Goal: Book appointment/travel/reservation

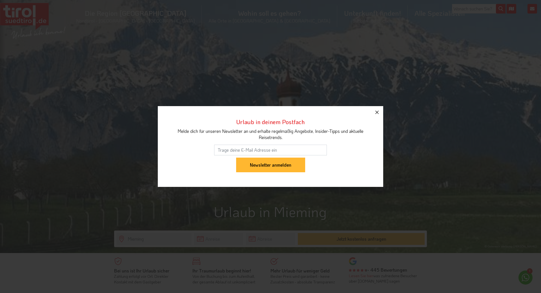
click at [375, 112] on icon "button" at bounding box center [376, 112] width 7 height 7
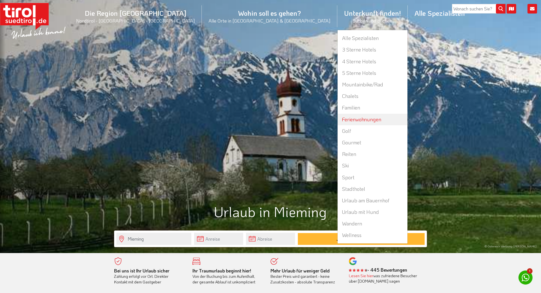
click at [337, 120] on link "Ferienwohnungen" at bounding box center [372, 120] width 70 height 12
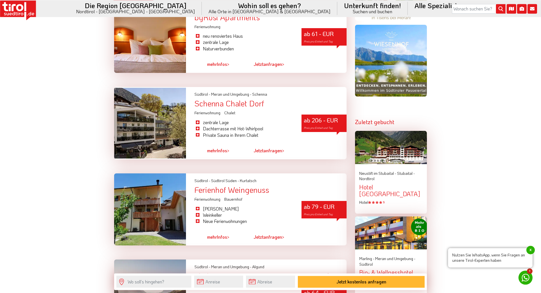
scroll to position [603, 0]
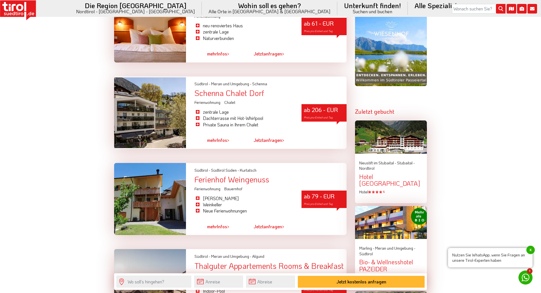
click at [218, 230] on link "mehr Infos >" at bounding box center [218, 226] width 22 height 13
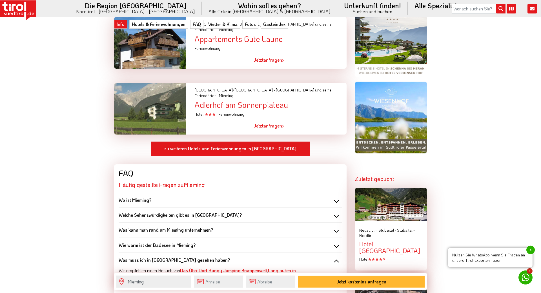
scroll to position [546, 0]
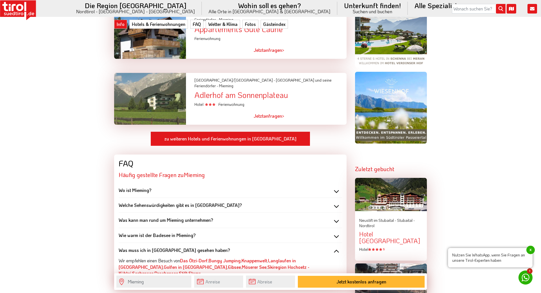
click at [274, 110] on link "Jetzt anfragen >" at bounding box center [268, 116] width 31 height 13
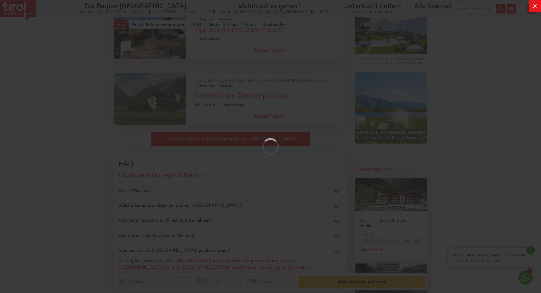
scroll to position [0, 0]
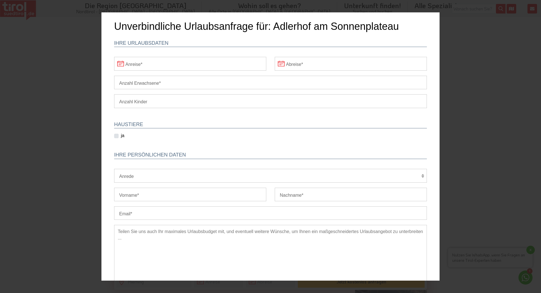
click at [143, 65] on input "Anreise" at bounding box center [190, 64] width 152 height 14
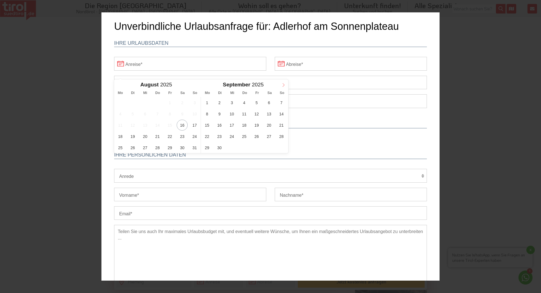
click at [284, 86] on icon at bounding box center [283, 85] width 4 height 4
click at [267, 103] on span "4" at bounding box center [268, 102] width 11 height 11
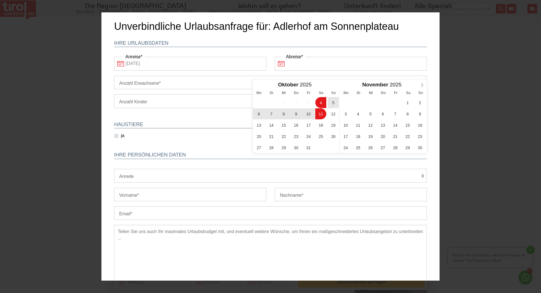
click at [285, 64] on input "Abreise" at bounding box center [351, 64] width 152 height 14
click at [321, 114] on span "11" at bounding box center [320, 113] width 11 height 11
type input "04-10-2025"
type input "11-10-2025"
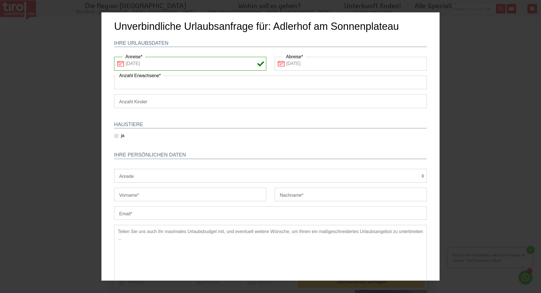
click at [164, 84] on input "Anzahl Erwachsene" at bounding box center [270, 83] width 313 height 14
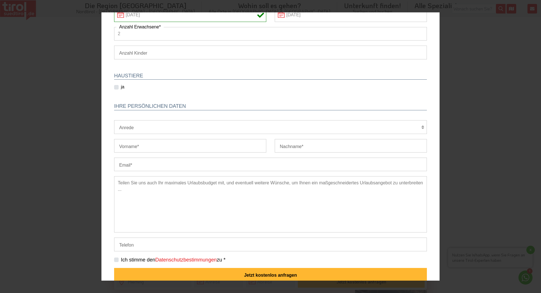
scroll to position [57, 0]
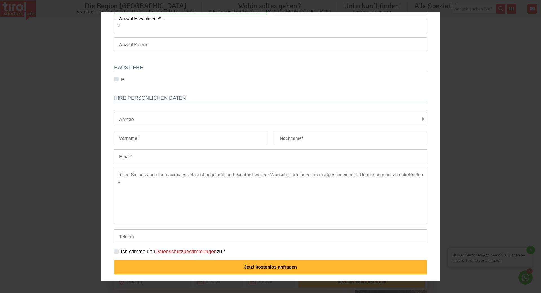
type input "2"
click at [114, 112] on select "Herr Frau Familie" at bounding box center [270, 119] width 313 height 14
select select "Herr"
click option "Herr" at bounding box center [101, 12] width 0 height 0
click at [143, 138] on input "Vorname" at bounding box center [190, 138] width 152 height 14
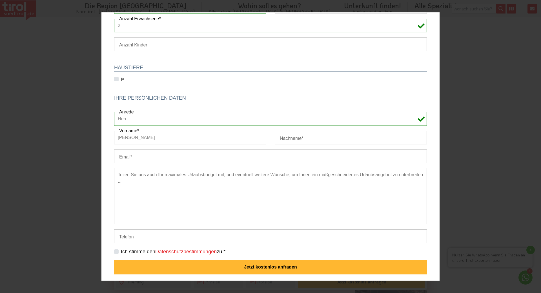
type input "Manfred"
click at [302, 140] on input "Nachname" at bounding box center [351, 138] width 152 height 14
type input "Schneider"
click at [132, 155] on input "Email" at bounding box center [270, 157] width 313 height 14
type input "info@rechtsanwalt-landsberg.com"
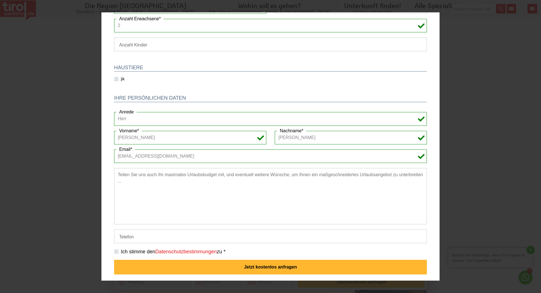
click at [121, 253] on label "Ich stimme den Datenschutzbestimmungen zu *" at bounding box center [173, 251] width 104 height 7
click at [116, 253] on input "Ich stimme den Datenschutzbestimmungen zu *" at bounding box center [271, 252] width 313 height 4
checkbox input "true"
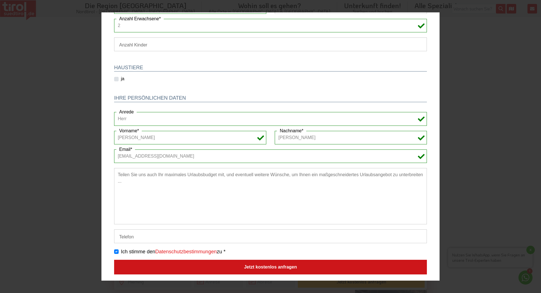
click at [263, 268] on button "Jetzt kostenlos anfragen" at bounding box center [270, 267] width 313 height 15
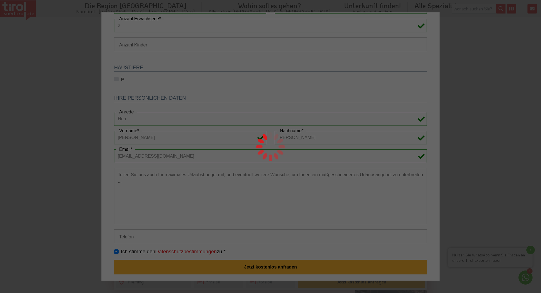
scroll to position [0, 0]
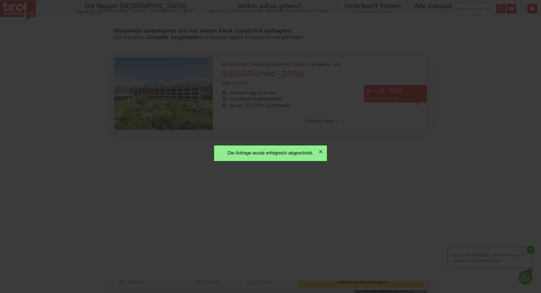
click at [322, 150] on icon "button" at bounding box center [320, 151] width 7 height 7
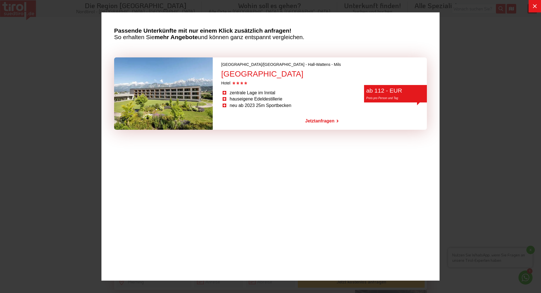
click at [533, 7] on icon at bounding box center [535, 6] width 4 height 4
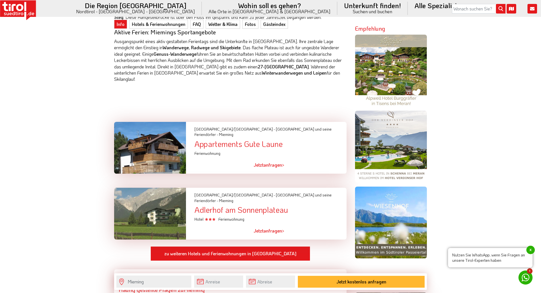
scroll to position [460, 0]
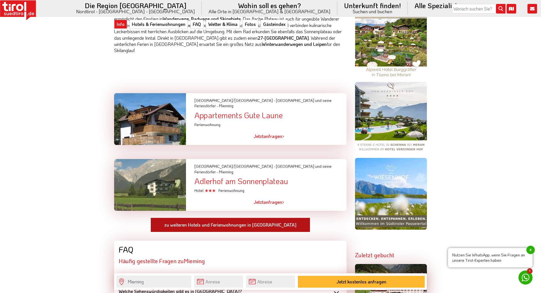
click at [235, 218] on link "zu weiteren Hotels und Ferienwohnungen in Mieming" at bounding box center [230, 225] width 160 height 15
